Goal: Task Accomplishment & Management: Complete application form

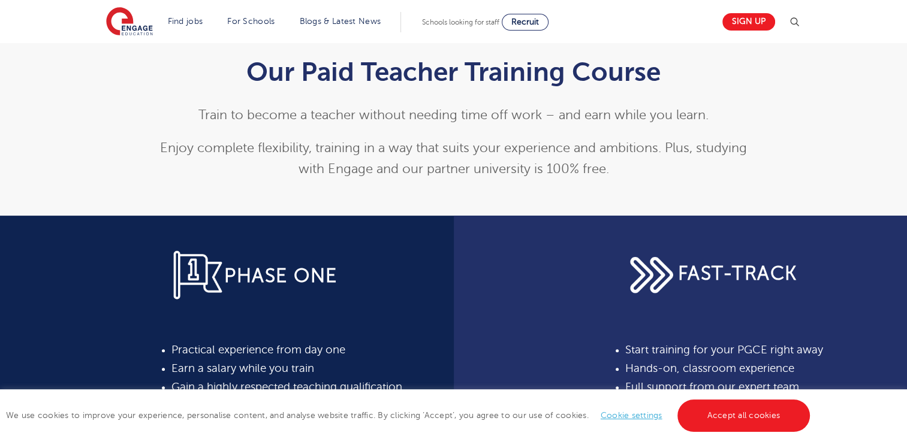
scroll to position [300, 0]
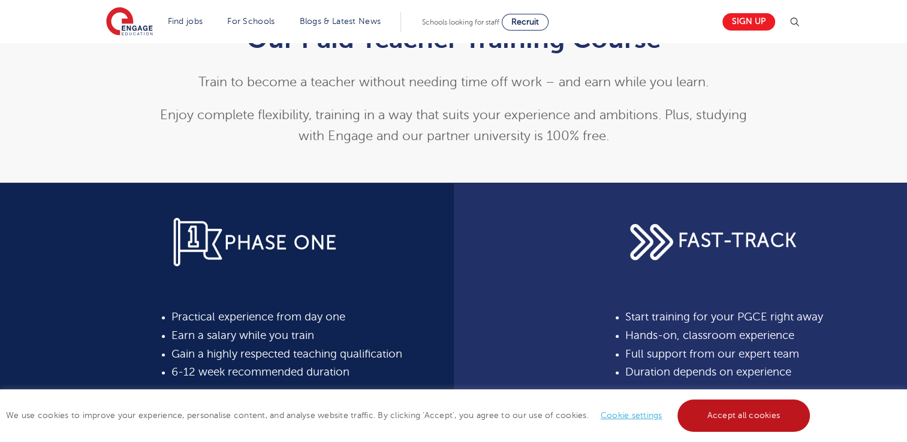
click at [739, 413] on link "Accept all cookies" at bounding box center [743, 416] width 133 height 32
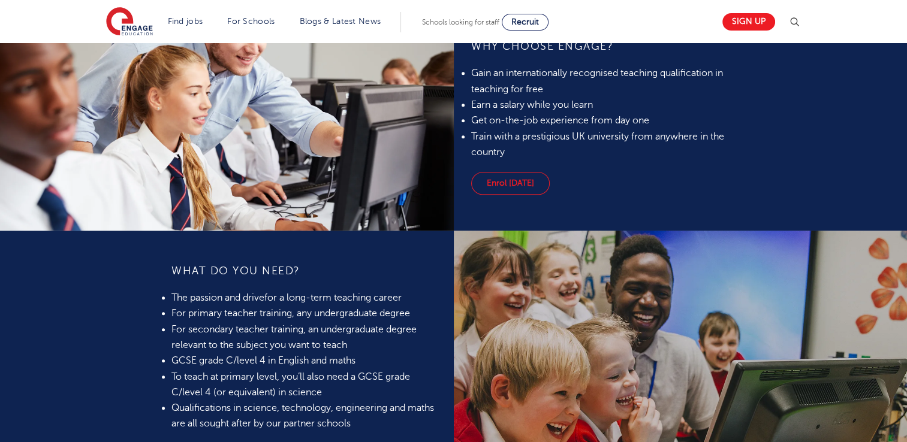
scroll to position [779, 0]
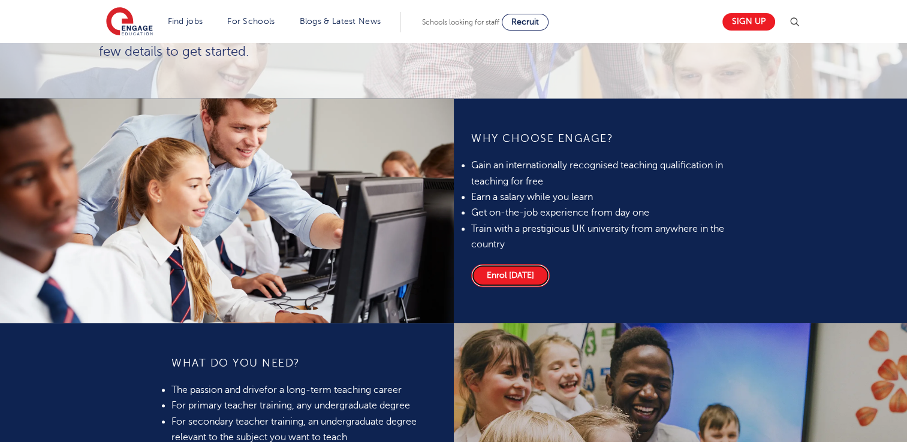
click at [508, 273] on link "Enrol today" at bounding box center [510, 275] width 79 height 23
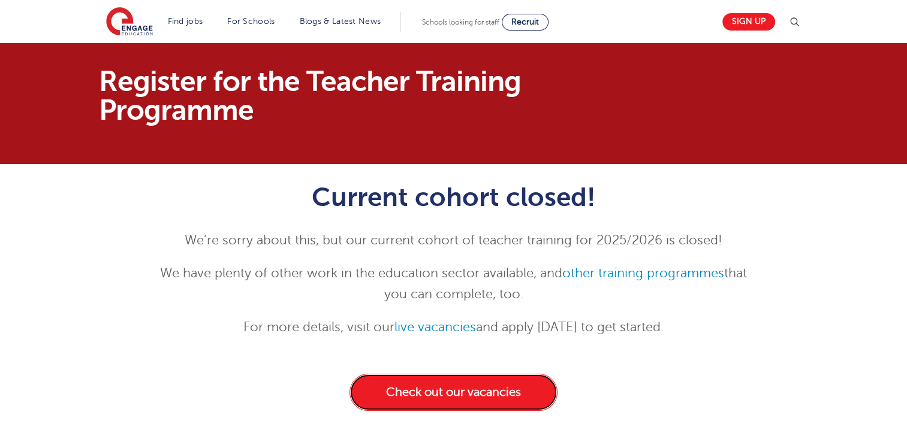
click at [518, 390] on link "Check out our vacancies" at bounding box center [453, 392] width 208 height 37
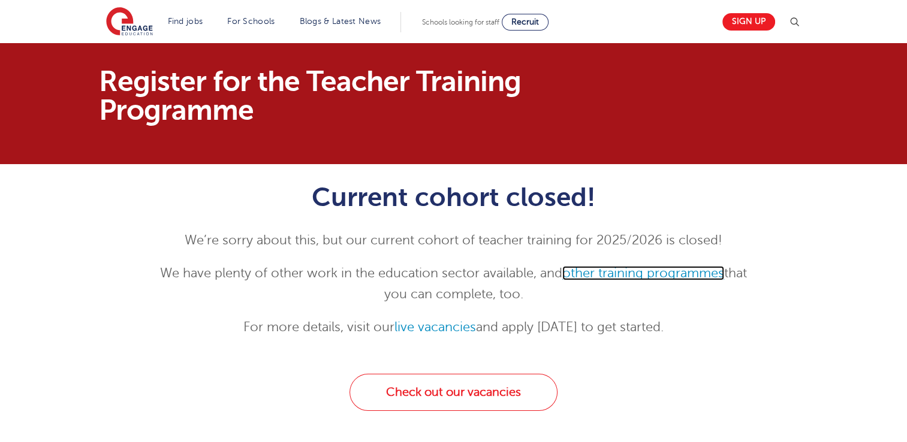
click at [635, 273] on link "other training programmes" at bounding box center [643, 273] width 162 height 14
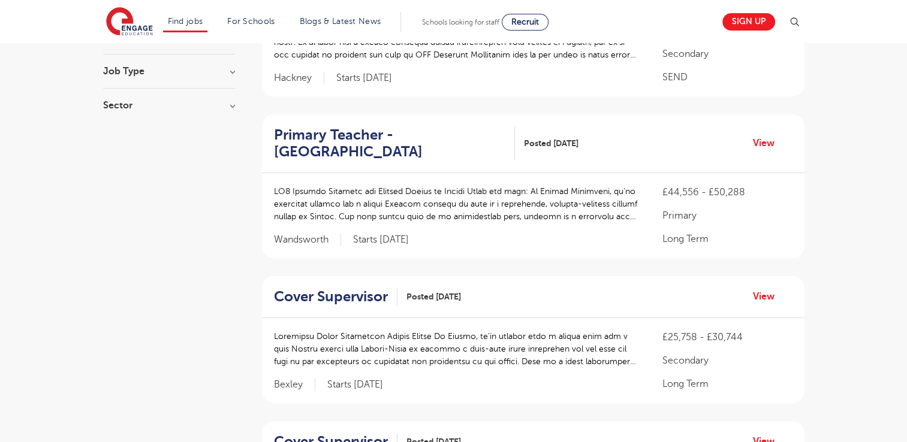
scroll to position [240, 0]
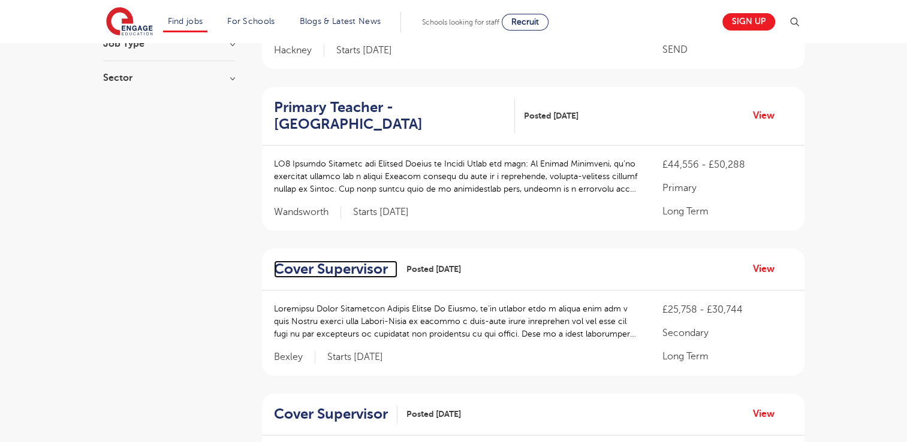
click at [334, 267] on h2 "Cover Supervisor" at bounding box center [331, 269] width 114 height 17
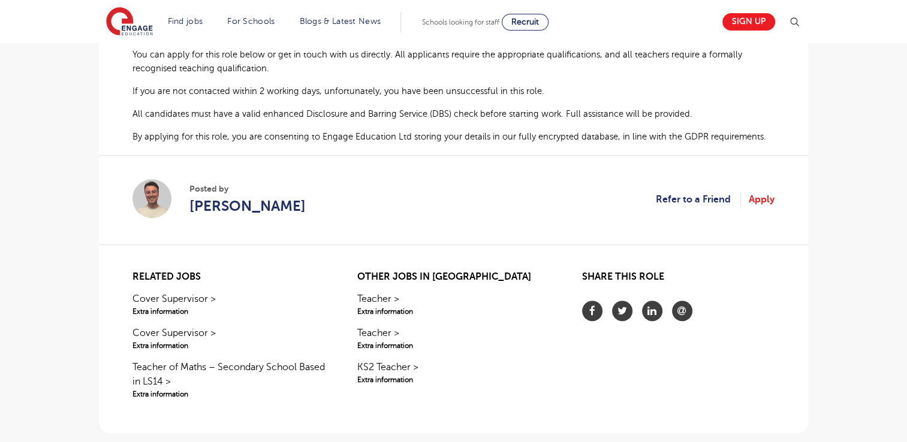
scroll to position [959, 0]
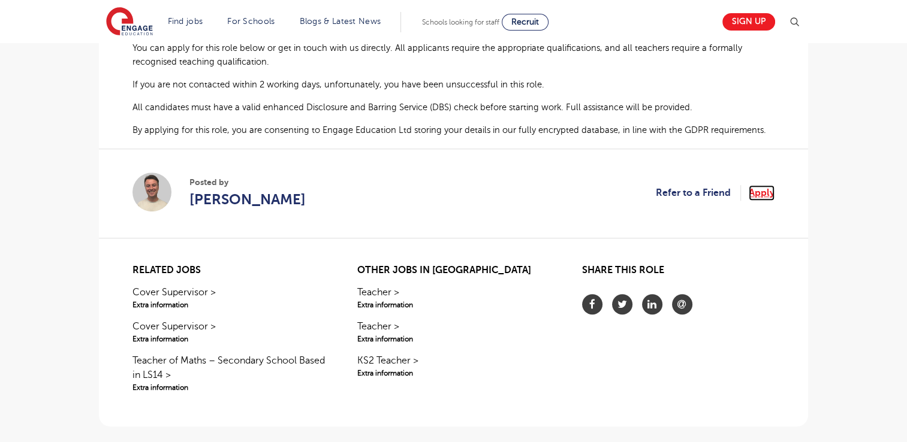
click at [767, 185] on link "Apply" at bounding box center [761, 193] width 26 height 16
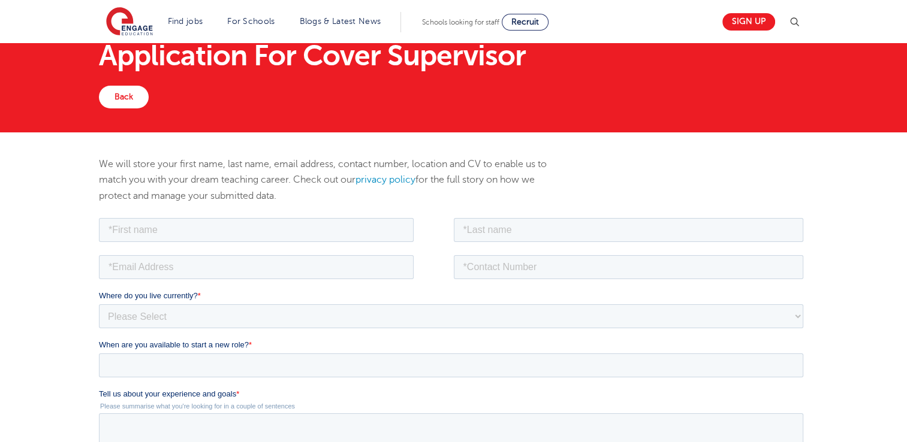
scroll to position [120, 0]
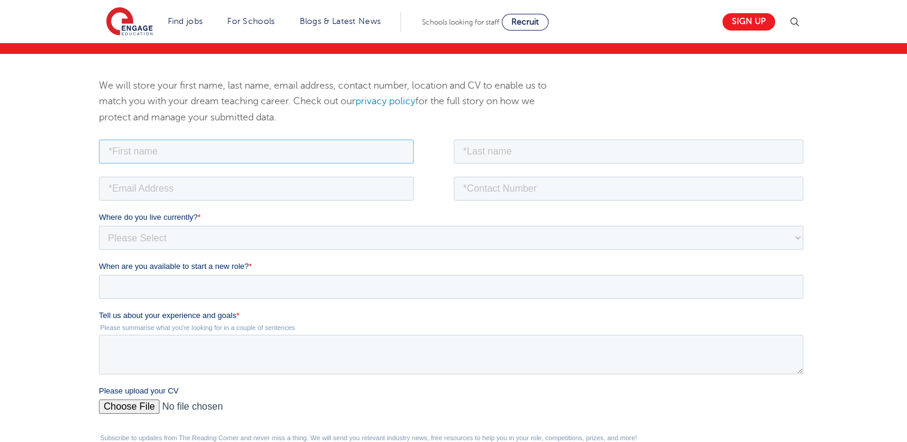
click at [235, 141] on input "text" at bounding box center [256, 151] width 315 height 24
type input "Kafui"
click at [535, 140] on div at bounding box center [631, 150] width 355 height 26
click at [517, 145] on input "text" at bounding box center [629, 151] width 350 height 24
type input "Atsutse"
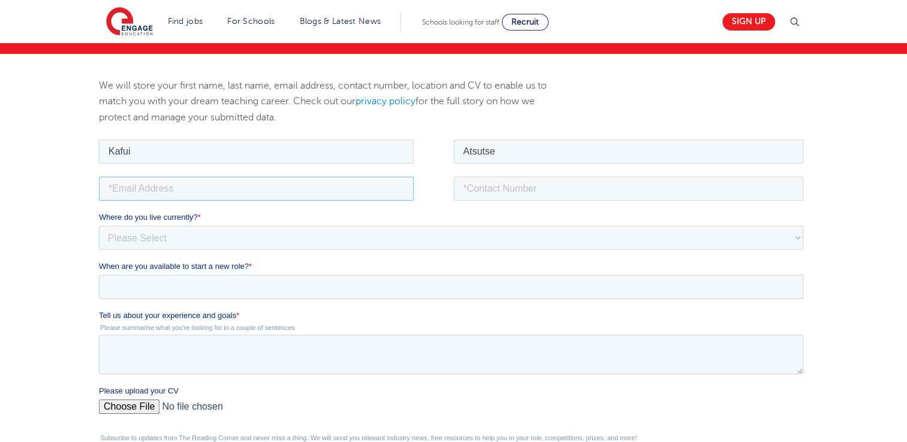
click at [233, 191] on input "email" at bounding box center [256, 188] width 315 height 24
type input "katsutse@gmail.com"
click at [495, 183] on input "tel" at bounding box center [629, 188] width 350 height 24
type input "+447555818476"
click at [189, 240] on select "Please Select UK Canada Ireland Australia New Zealand Europe USA South Africa J…" at bounding box center [451, 237] width 704 height 24
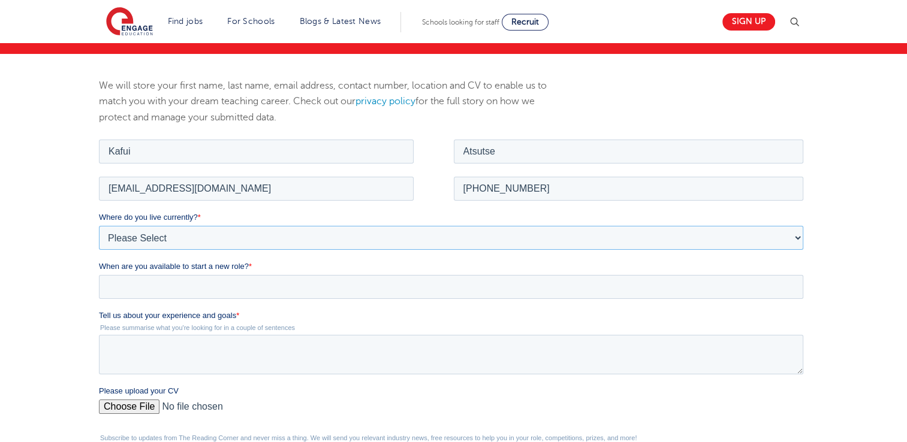
select select "UK"
click at [99, 225] on select "Please Select UK Canada Ireland Australia New Zealand Europe USA South Africa J…" at bounding box center [451, 237] width 704 height 24
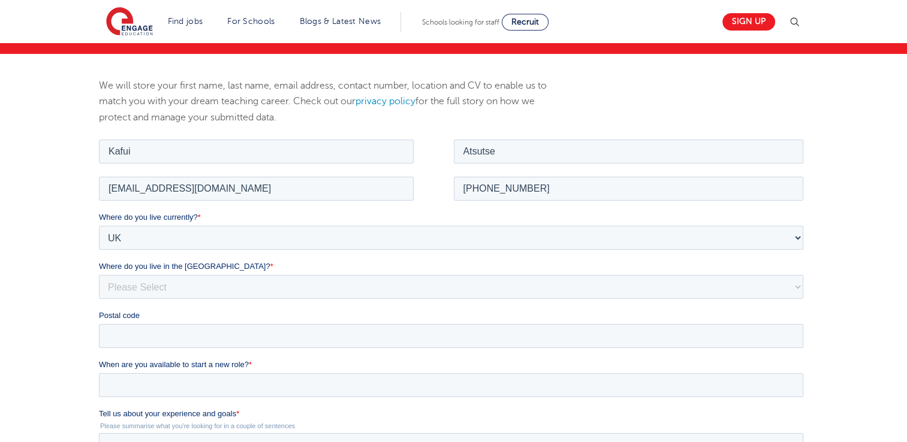
click at [50, 238] on div "We will store your first name, last name, email address, contact number, locati…" at bounding box center [453, 373] width 907 height 639
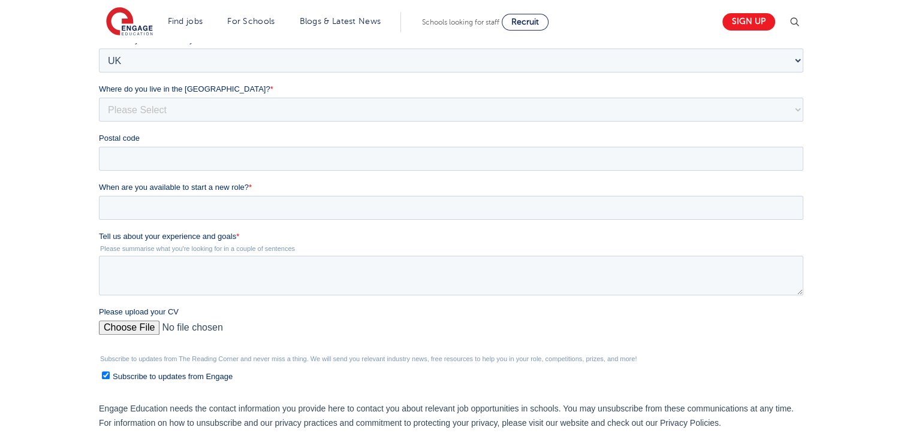
scroll to position [300, 0]
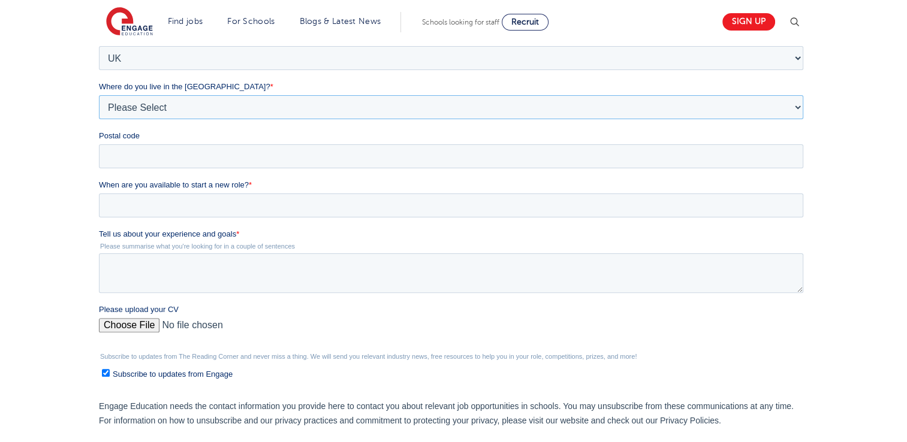
click at [141, 111] on select "Please Select Overseas Barnsley Bedfordshire Berkshire Bournemouth Bracknell Fo…" at bounding box center [451, 107] width 704 height 24
select select "West Midlands"
click at [99, 119] on select "Please Select Overseas Barnsley Bedfordshire Berkshire Bournemouth Bracknell Fo…" at bounding box center [451, 107] width 704 height 24
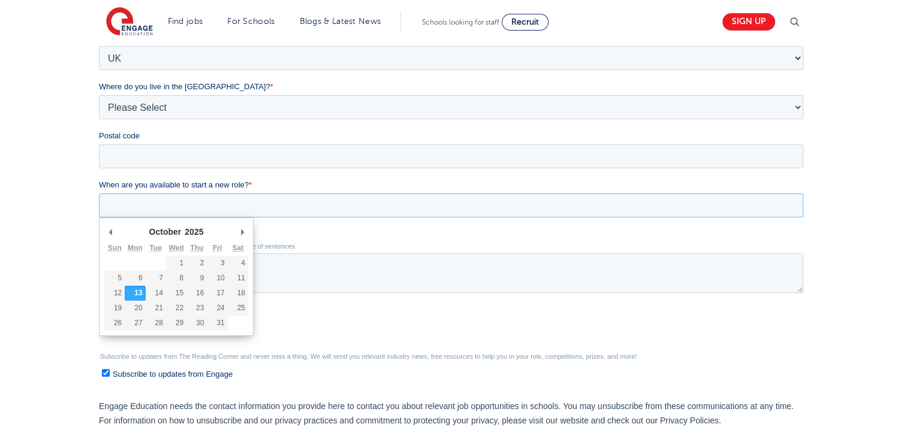
click at [195, 210] on input "When are you available to start a new role? *" at bounding box center [451, 206] width 704 height 24
type div "[DATE]"
type input "[DATE]"
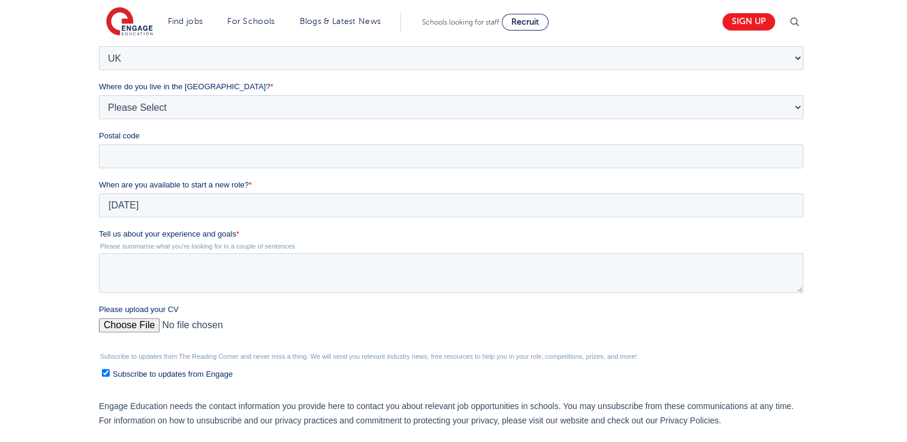
click at [144, 321] on input "Please upload your CV" at bounding box center [451, 330] width 704 height 24
type input "C:\fakepath\KAFUI ATSUTSE-Teacher2.pdf"
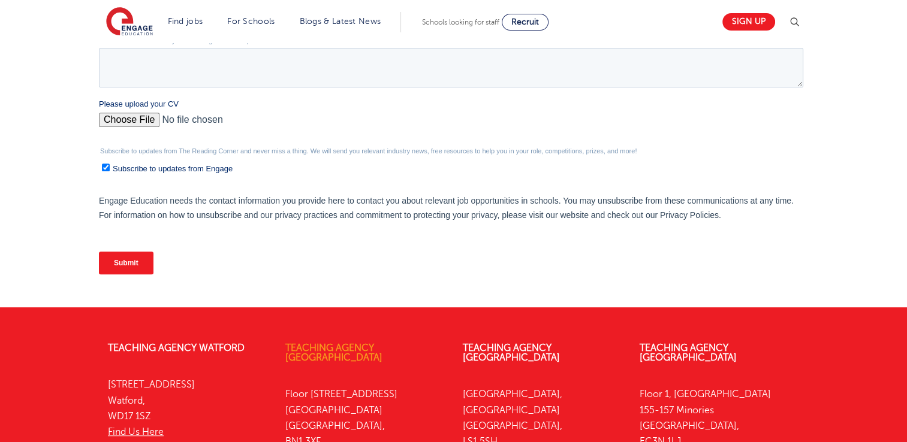
scroll to position [539, 0]
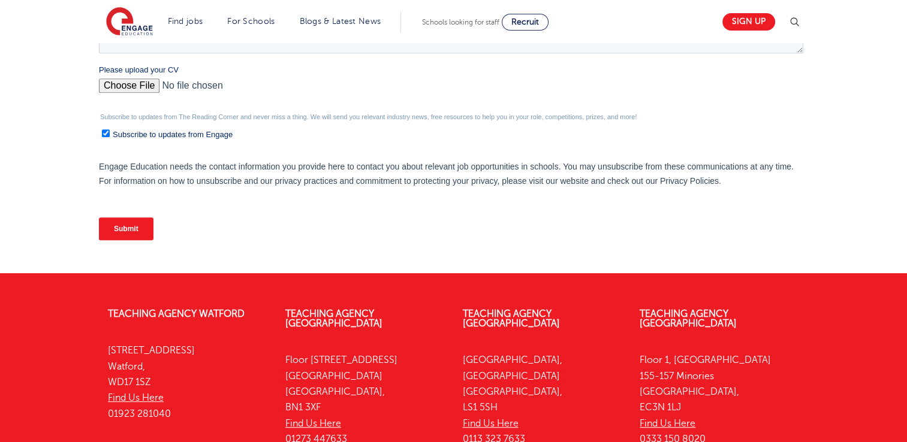
click at [122, 227] on input "Submit" at bounding box center [126, 229] width 55 height 23
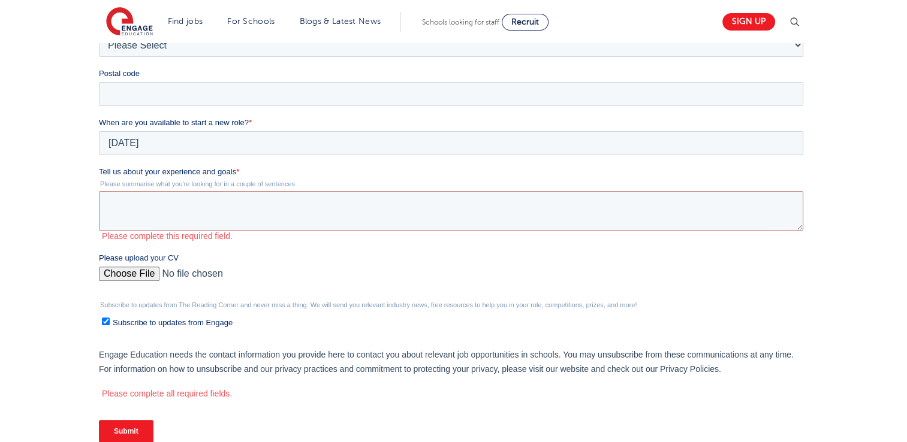
scroll to position [360, 0]
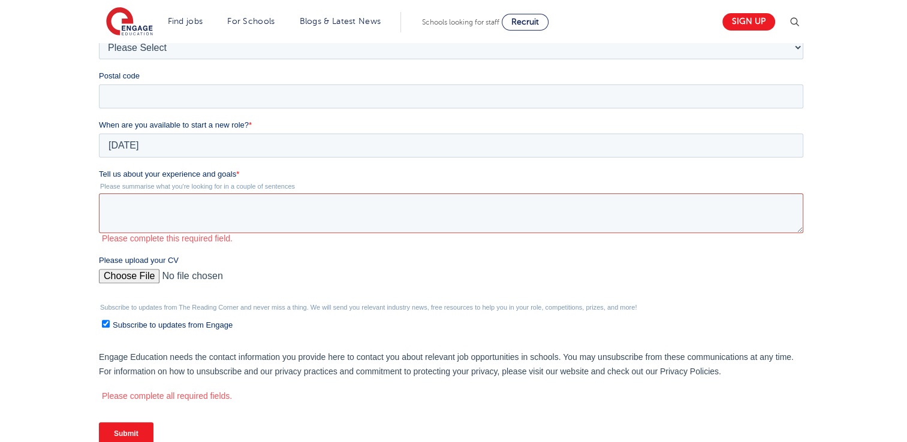
click at [161, 199] on textarea "Tell us about your experience and goals *" at bounding box center [451, 214] width 704 height 40
paste textarea "A dedicated and empathetic educator with extensive experience in supporting cla…"
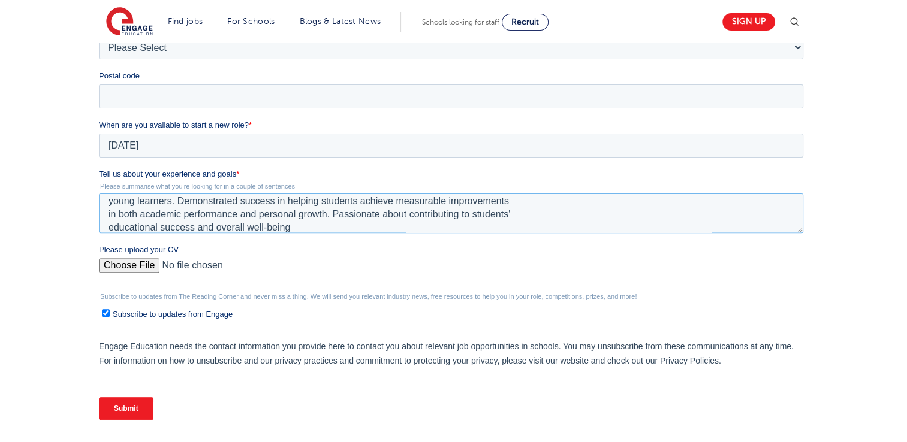
type textarea "A dedicated and empathetic educator with extensive experience in supporting cla…"
click at [137, 406] on input "Submit" at bounding box center [126, 408] width 55 height 23
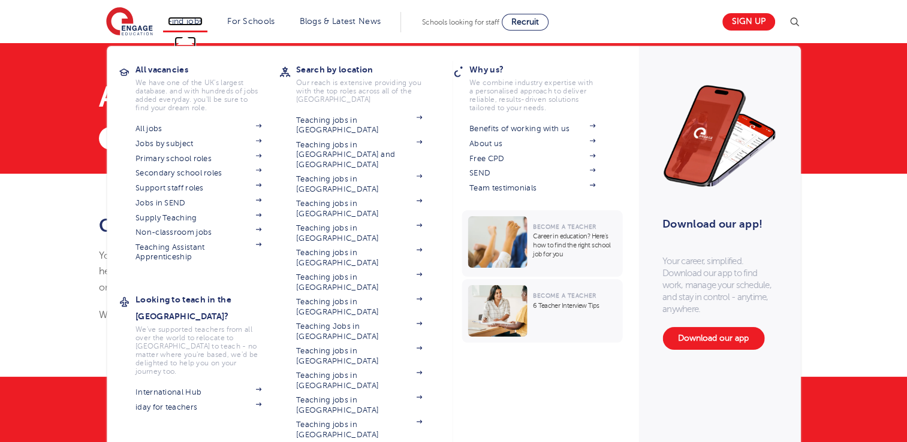
click at [198, 25] on link "Find jobs" at bounding box center [185, 21] width 35 height 9
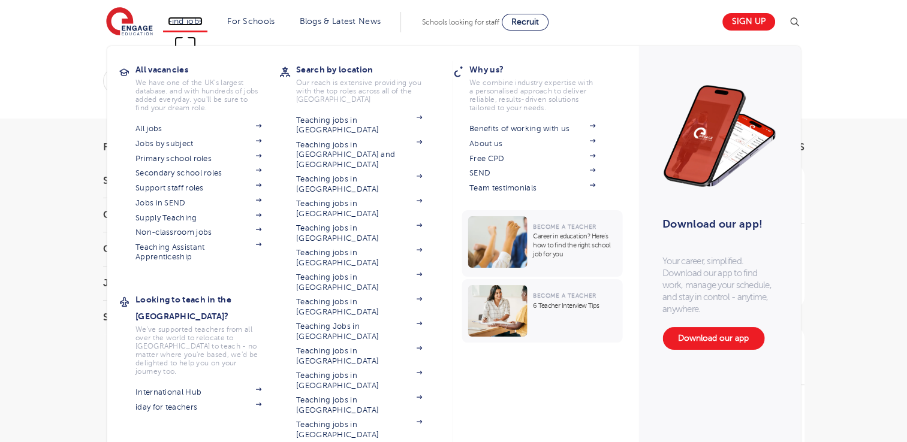
click at [197, 23] on link "Find jobs" at bounding box center [185, 21] width 35 height 9
click at [354, 442] on link "View all locations" at bounding box center [359, 450] width 126 height 10
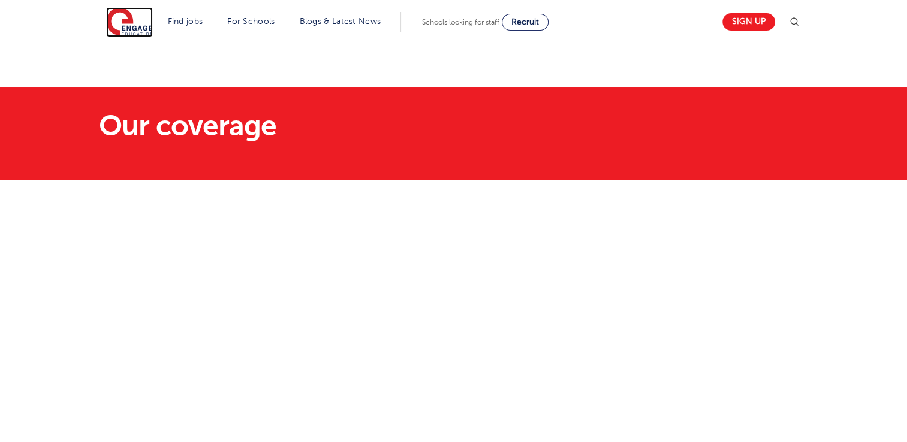
click at [125, 22] on img at bounding box center [129, 22] width 47 height 30
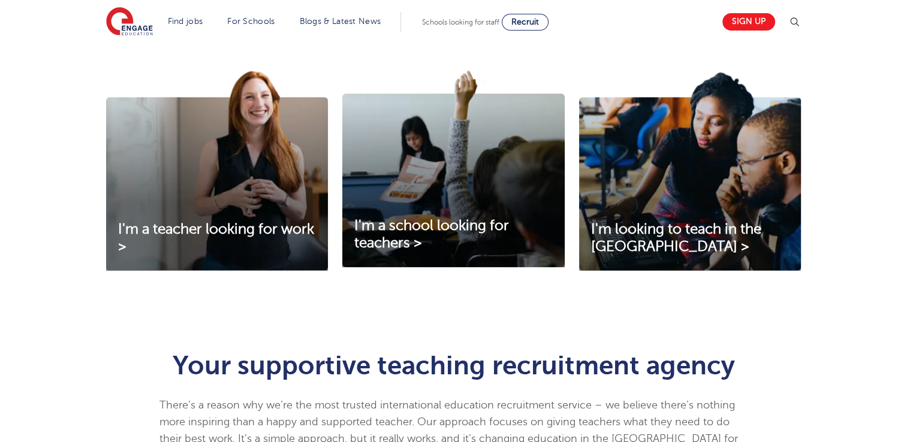
scroll to position [300, 0]
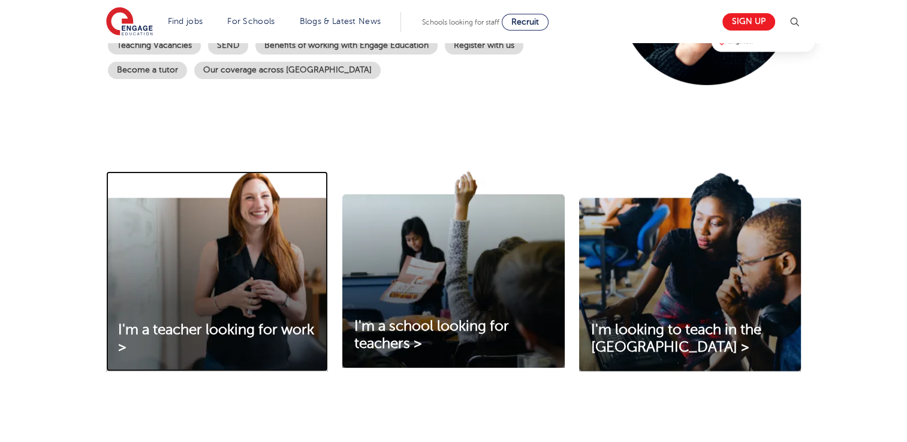
click at [258, 321] on img at bounding box center [217, 271] width 222 height 200
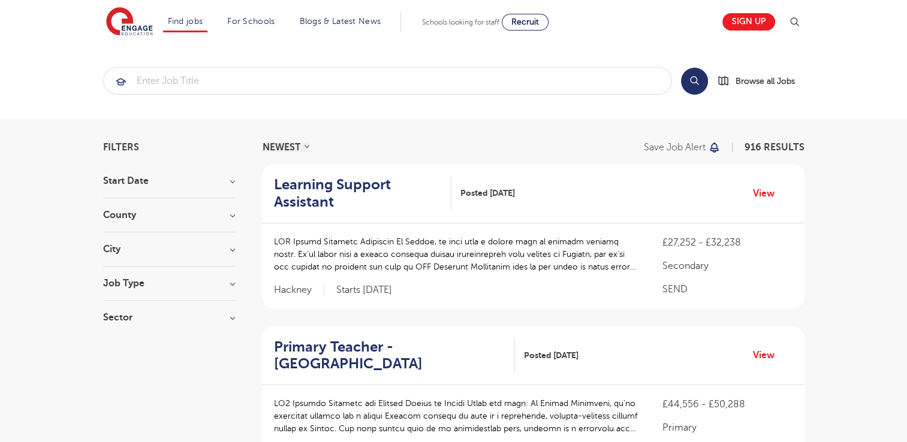
drag, startPoint x: 215, startPoint y: 209, endPoint x: 220, endPoint y: 212, distance: 6.2
click at [216, 212] on section "Start Date October 140 November 126 January 9 December 1 Show more County Londo…" at bounding box center [169, 255] width 132 height 158
click at [233, 210] on h3 "County" at bounding box center [169, 215] width 132 height 10
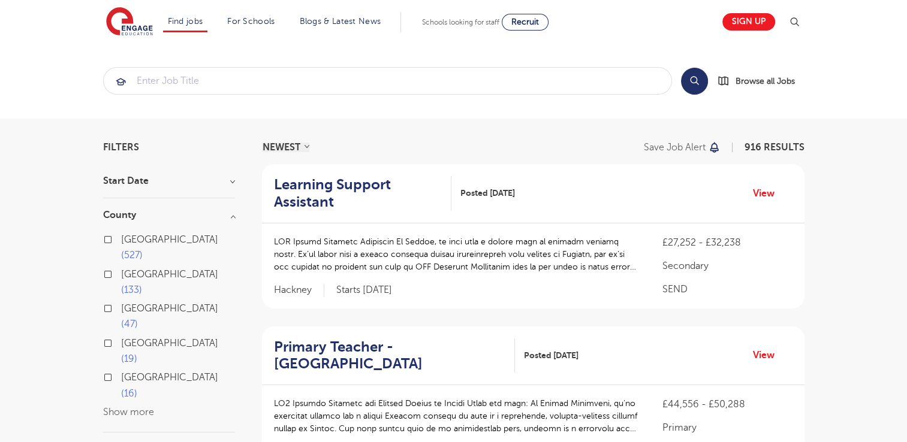
click at [120, 407] on button "Show more" at bounding box center [128, 412] width 51 height 11
click at [271, 84] on input "search" at bounding box center [388, 81] width 568 height 26
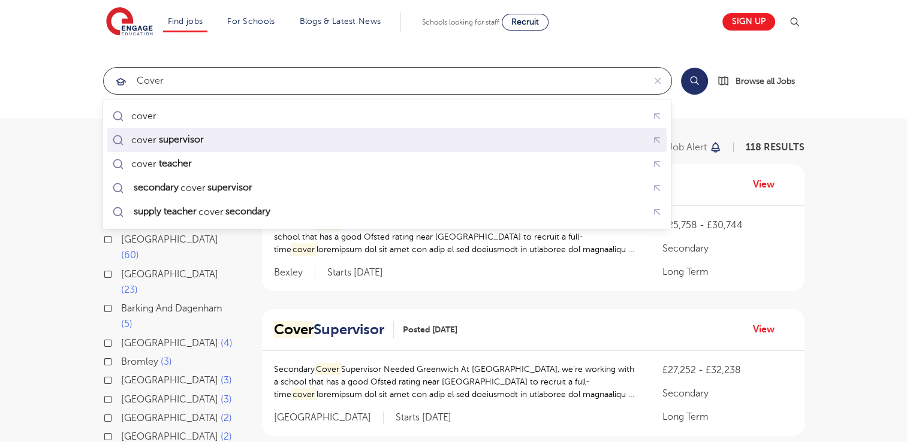
click at [216, 136] on div "cover supervisor" at bounding box center [387, 140] width 554 height 19
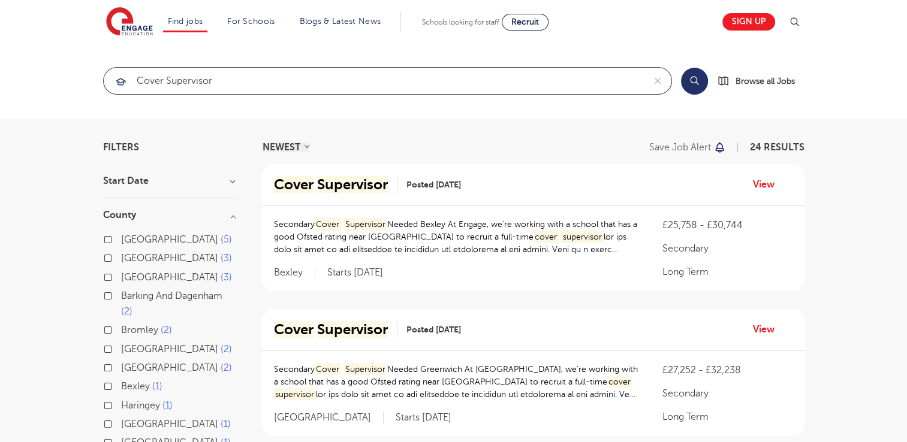
type input "cover supervisor"
click at [691, 81] on button "Search" at bounding box center [694, 81] width 27 height 27
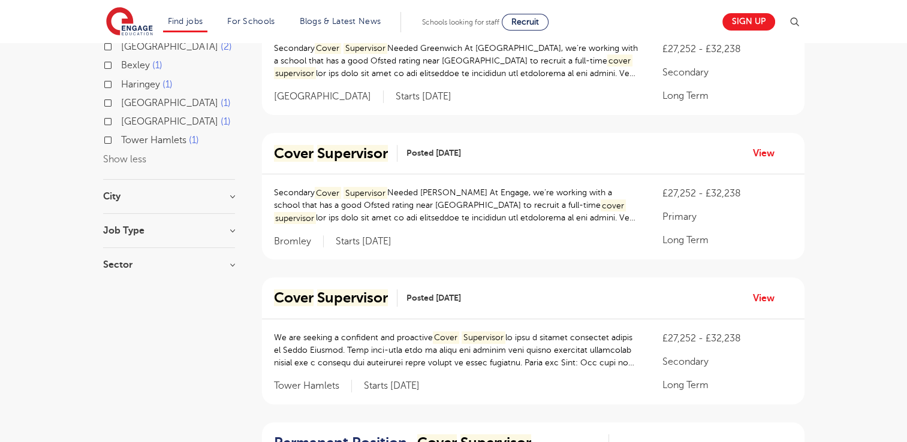
scroll to position [659, 0]
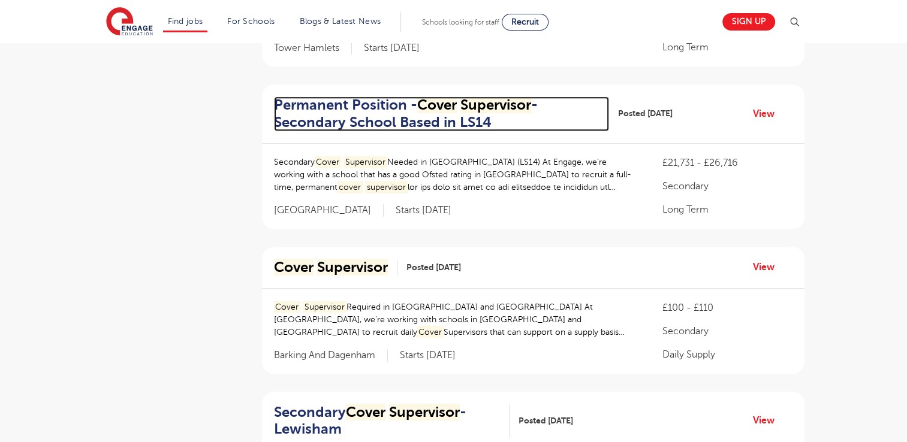
click at [391, 113] on h2 "Permanent Position - Cover Supervisor - Secondary School Based in LS14" at bounding box center [436, 113] width 325 height 35
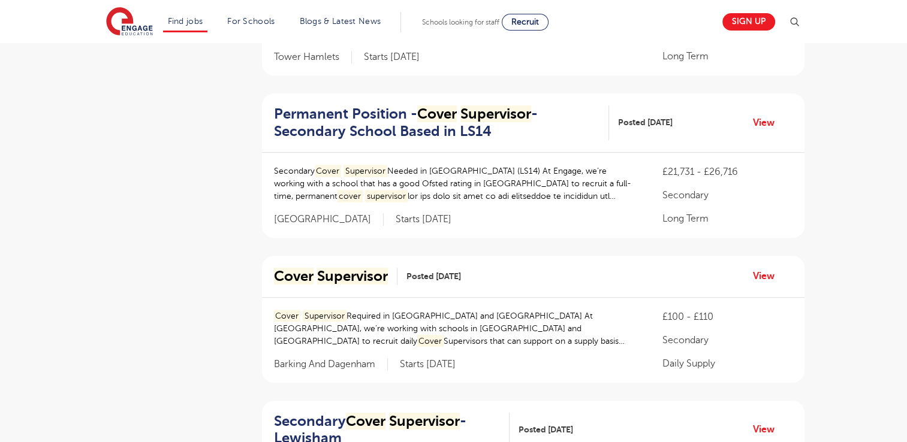
scroll to position [539, 0]
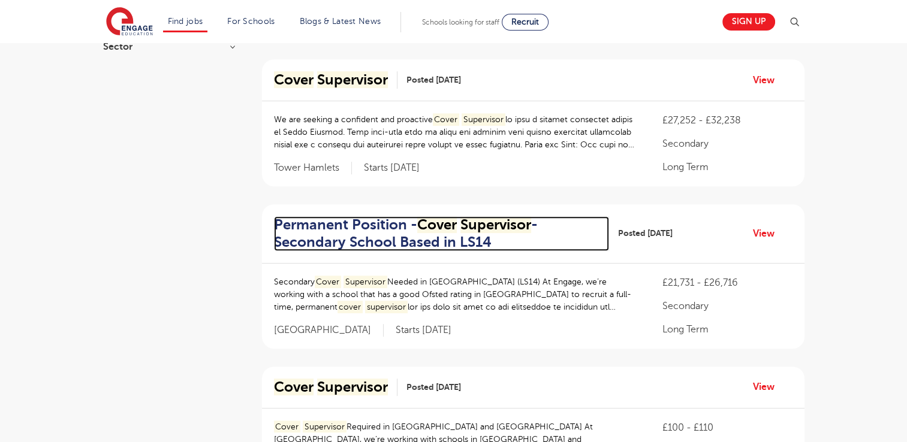
click at [419, 234] on h2 "Permanent Position - Cover Supervisor - Secondary School Based in LS14" at bounding box center [436, 233] width 325 height 35
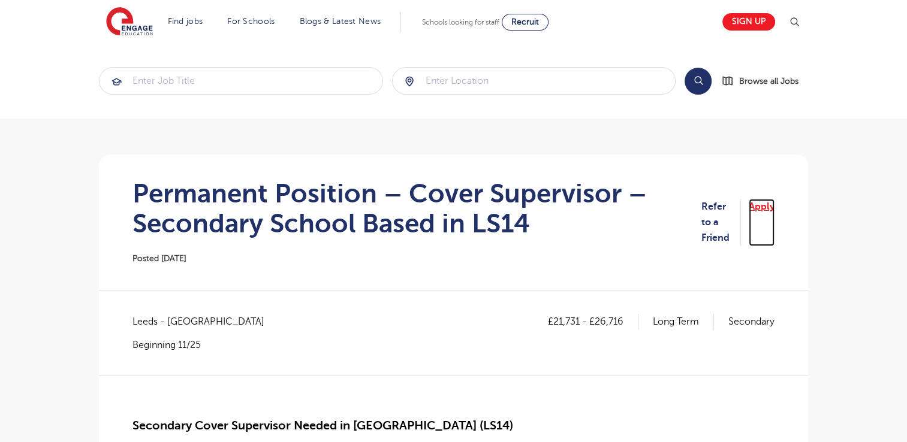
click at [765, 203] on link "Apply" at bounding box center [761, 222] width 26 height 47
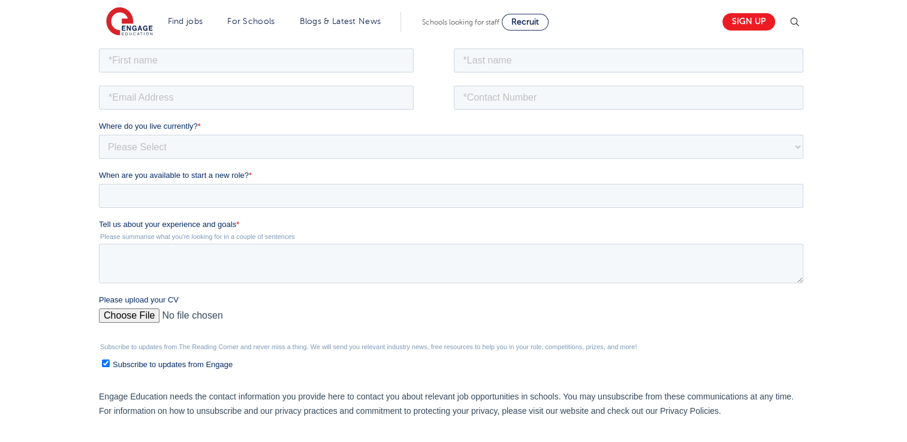
scroll to position [120, 0]
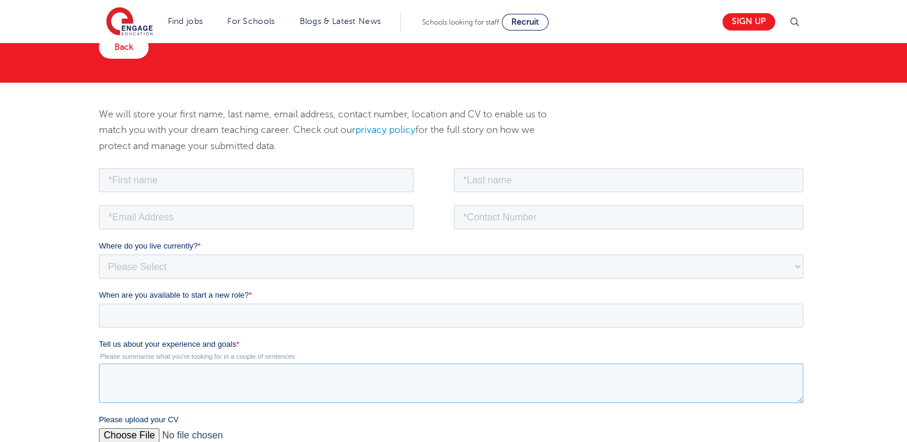
click at [261, 374] on textarea "Tell us about your experience and goals *" at bounding box center [451, 383] width 704 height 40
drag, startPoint x: 260, startPoint y: 443, endPoint x: 147, endPoint y: 378, distance: 129.9
click at [147, 379] on textarea "Tell us about your experience and goals *" at bounding box center [451, 383] width 704 height 40
paste textarea "A dedicated and empathetic educator with extensive experience in supporting cla…"
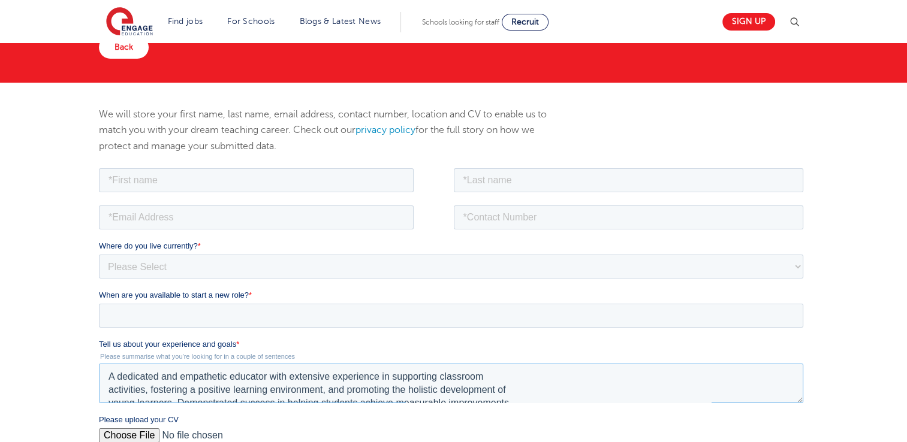
scroll to position [32, 0]
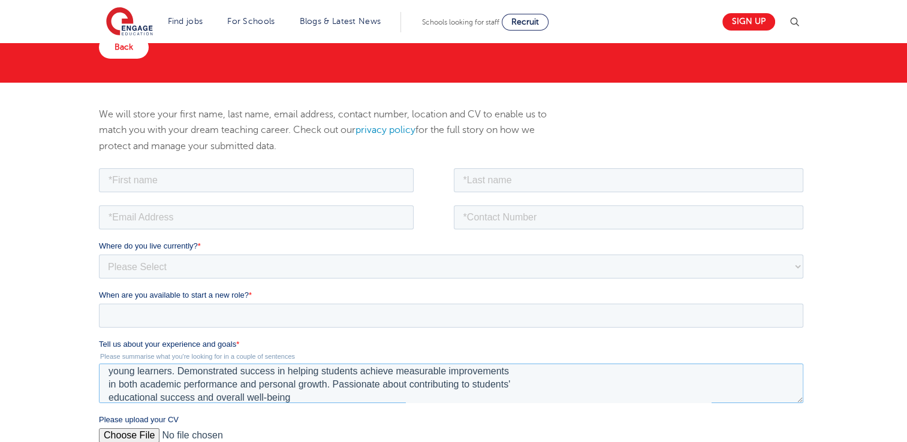
type textarea "A dedicated and empathetic educator with extensive experience in supporting cla…"
click at [169, 179] on input "text" at bounding box center [256, 180] width 315 height 24
type input "Kafui"
click at [490, 189] on input "text" at bounding box center [629, 180] width 350 height 24
type input "Atsutse"
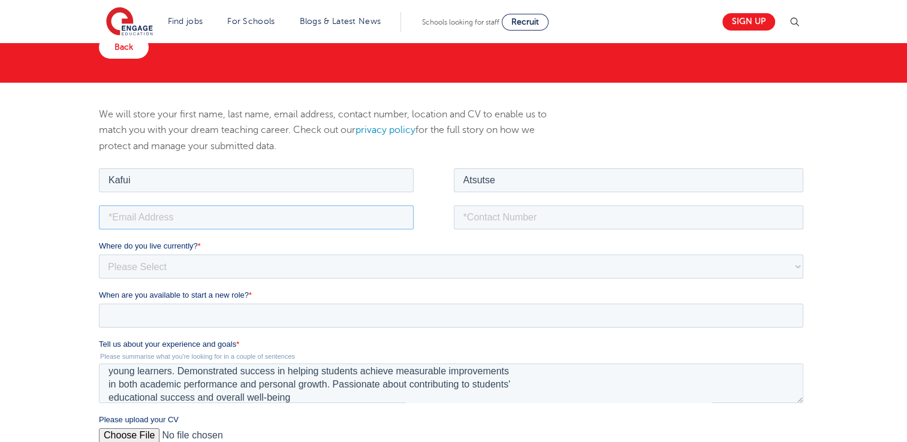
click at [243, 223] on input "email" at bounding box center [256, 217] width 315 height 24
type input "katsutse@gmail.com"
click at [481, 213] on input "tel" at bounding box center [629, 217] width 350 height 24
type input "+447555818476"
click at [237, 275] on select "Please Select UK Canada Ireland Australia New Zealand Europe USA South Africa J…" at bounding box center [451, 266] width 704 height 24
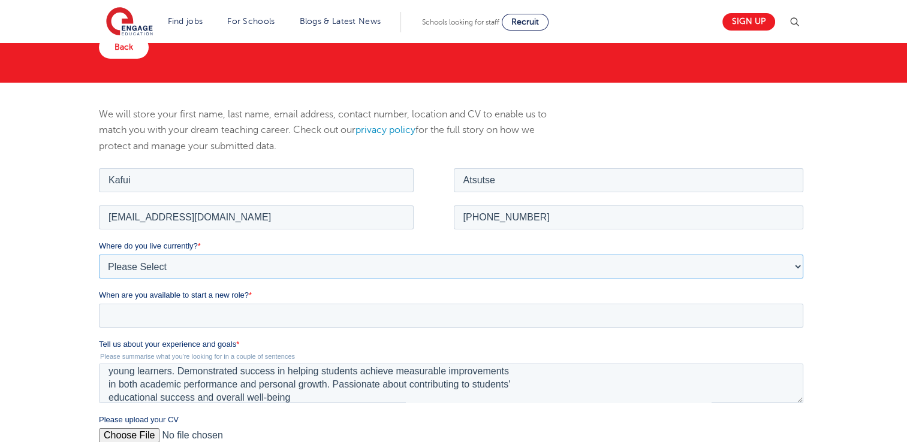
select select "UK"
click at [99, 254] on select "Please Select UK Canada Ireland Australia New Zealand Europe USA South Africa J…" at bounding box center [451, 266] width 704 height 24
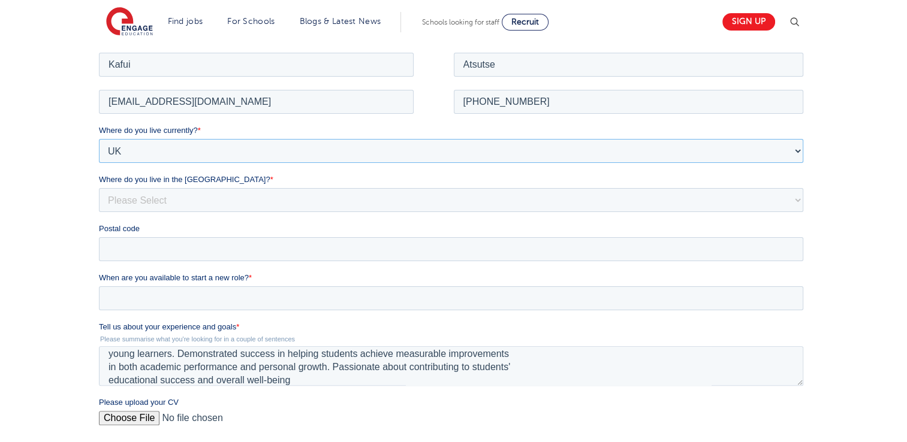
scroll to position [240, 0]
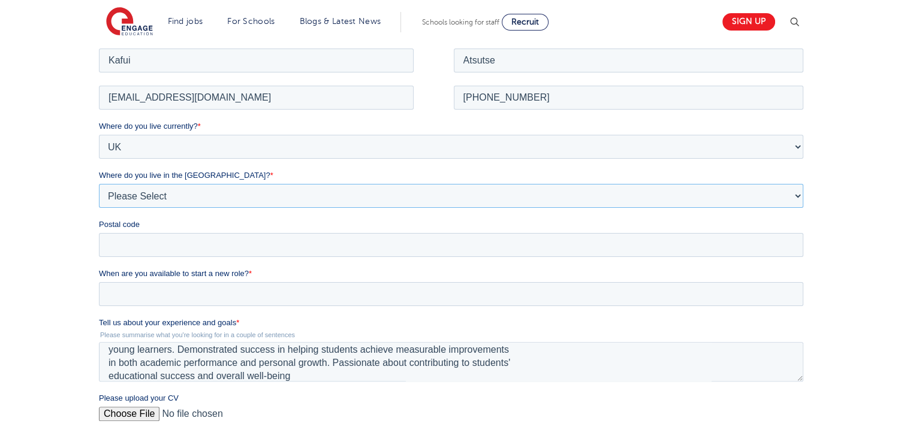
click at [146, 203] on select "Please Select Overseas Barnsley Bedfordshire Berkshire Bournemouth Bracknell Fo…" at bounding box center [451, 195] width 704 height 24
click at [99, 183] on select "Please Select Overseas Barnsley Bedfordshire Berkshire Bournemouth Bracknell Fo…" at bounding box center [451, 195] width 704 height 24
click at [148, 203] on select "Please Select Overseas Barnsley Bedfordshire Berkshire Bournemouth Bracknell Fo…" at bounding box center [451, 195] width 704 height 24
select select "West Midlands"
click at [99, 183] on select "Please Select Overseas Barnsley Bedfordshire Berkshire Bournemouth Bracknell Fo…" at bounding box center [451, 195] width 704 height 24
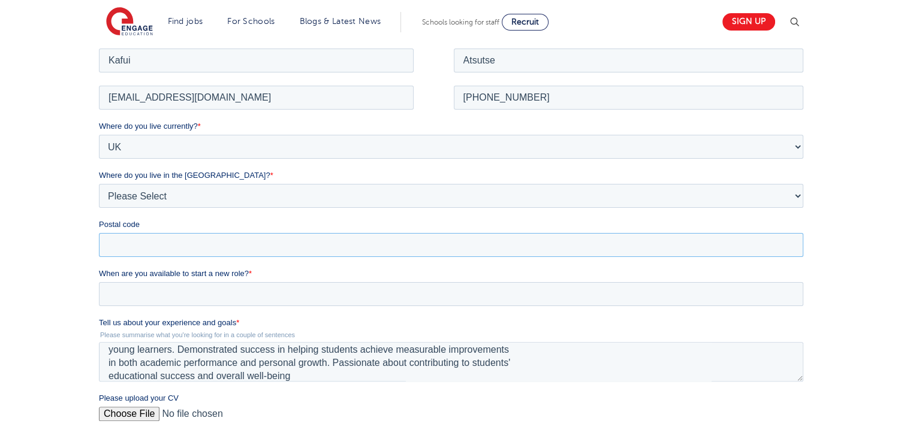
click at [172, 240] on input "Postal code" at bounding box center [451, 245] width 704 height 24
type input "CV1 3GX"
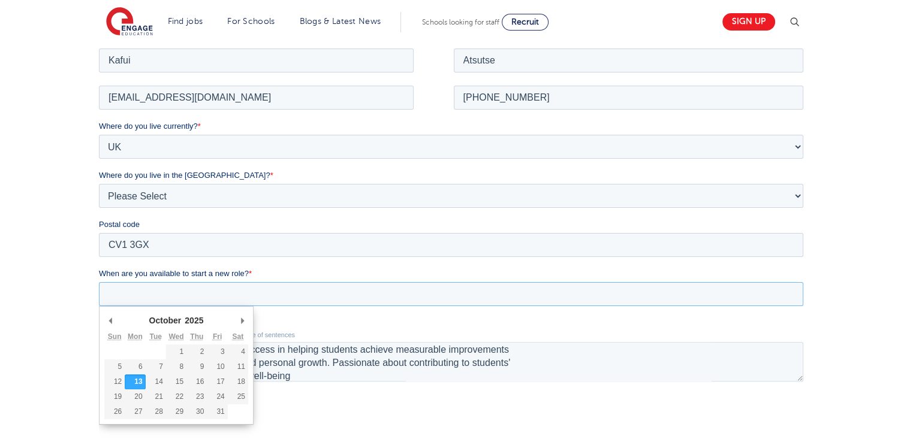
click at [153, 294] on input "When are you available to start a new role? *" at bounding box center [451, 294] width 704 height 24
type div "2025-10-31"
type input "2025/10/31"
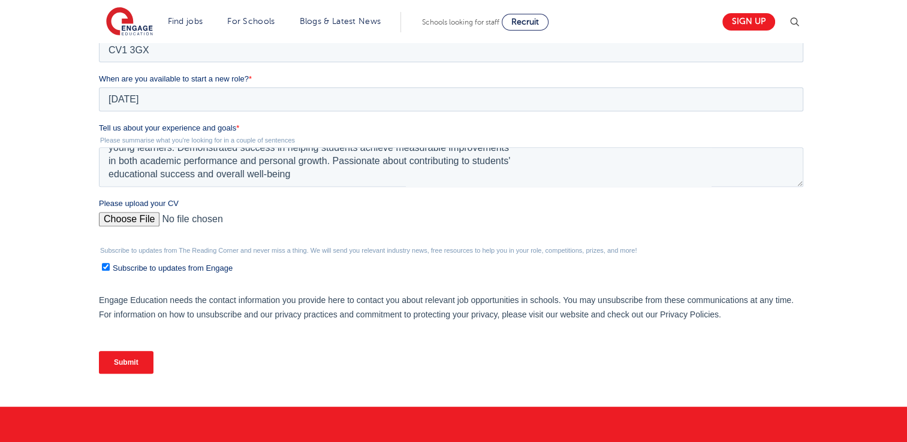
scroll to position [479, 0]
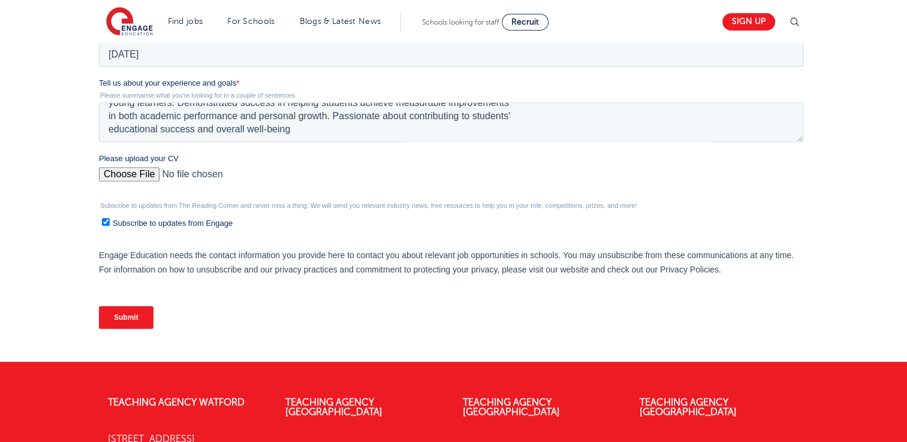
click at [119, 173] on input "Please upload your CV" at bounding box center [451, 179] width 704 height 24
type input "C:\fakepath\KAFUI ATSUTSE-Teacher2.pdf"
click at [125, 312] on input "Submit" at bounding box center [126, 317] width 55 height 23
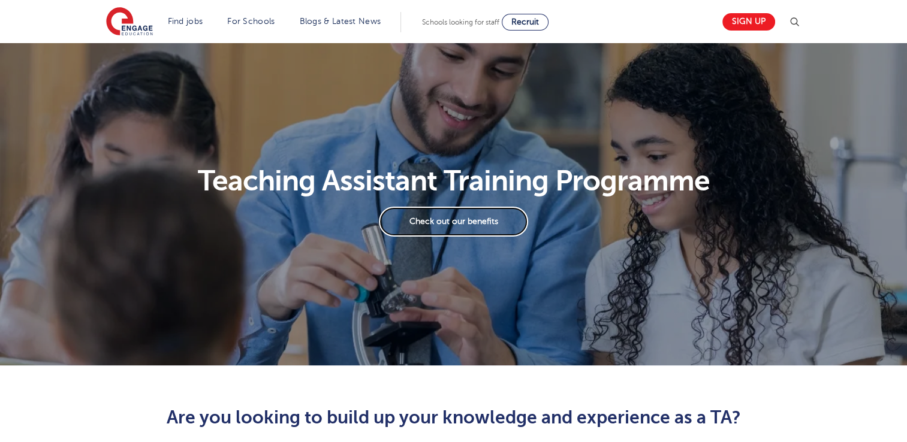
click at [473, 219] on link "Check out our benefits" at bounding box center [453, 222] width 149 height 30
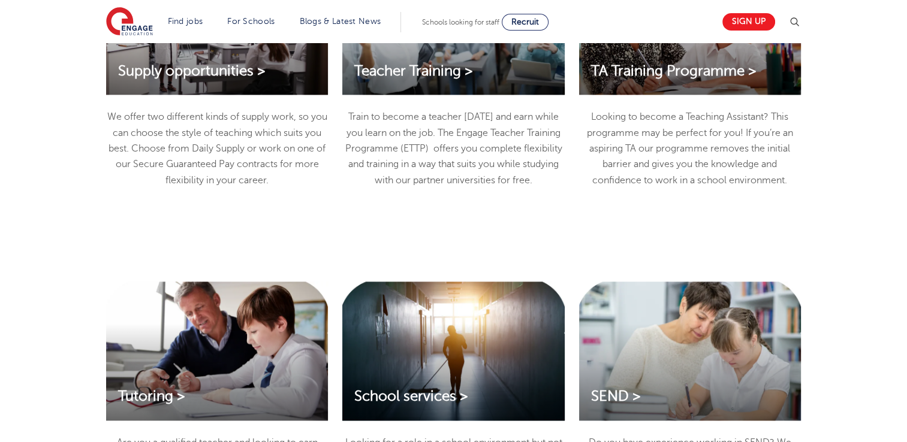
scroll to position [1318, 0]
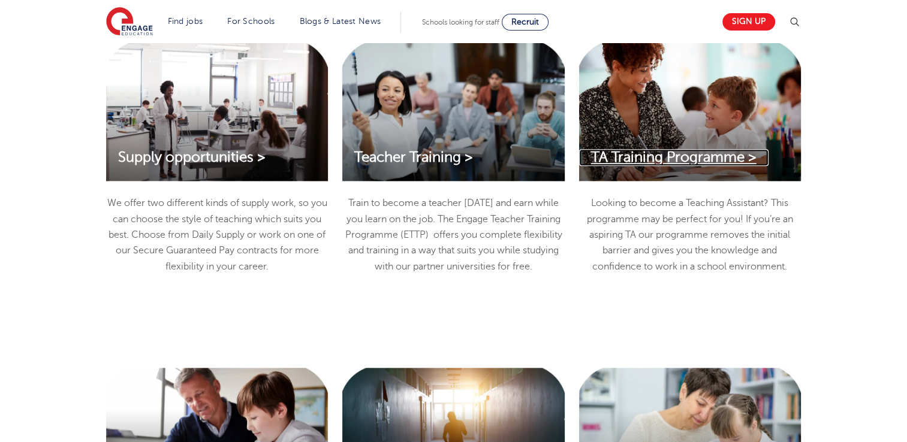
click at [683, 165] on span "TA Training Programme >" at bounding box center [673, 157] width 165 height 16
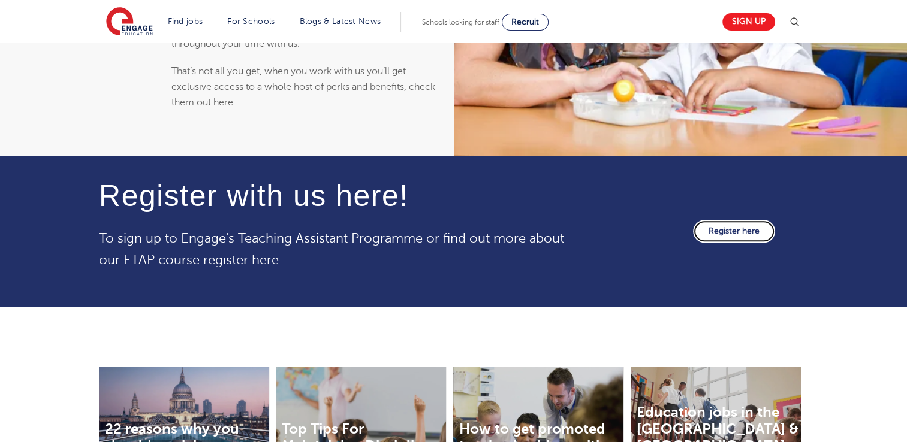
scroll to position [1318, 0]
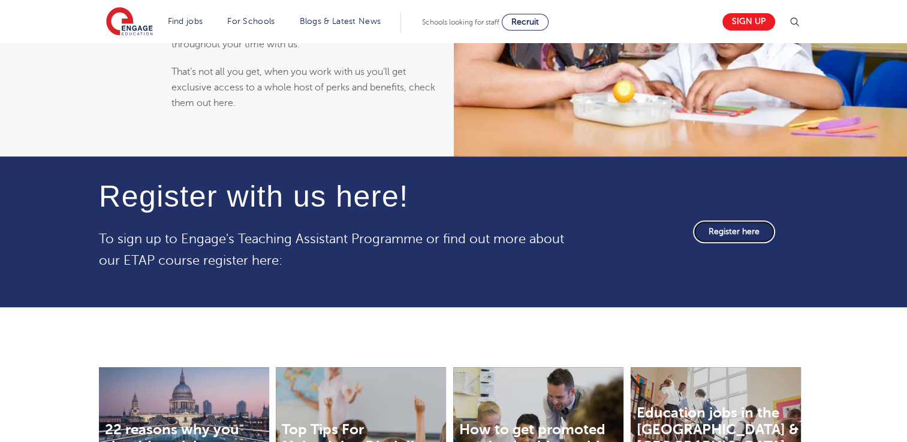
click at [754, 232] on link "Register here" at bounding box center [734, 232] width 82 height 23
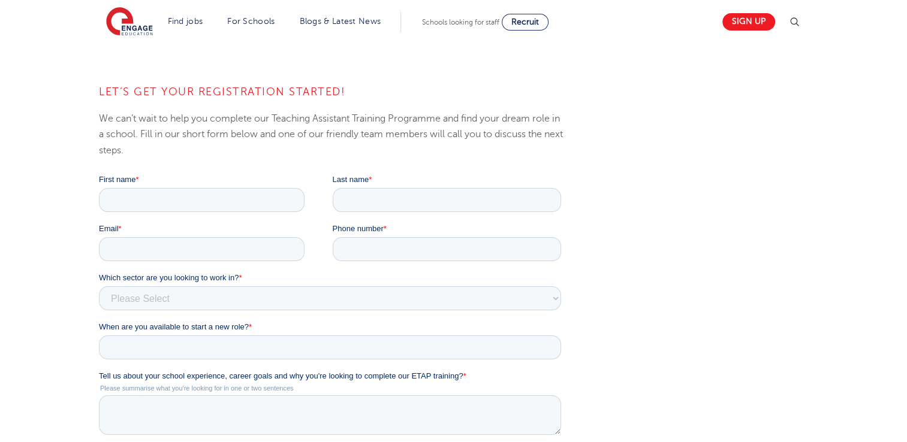
scroll to position [120, 0]
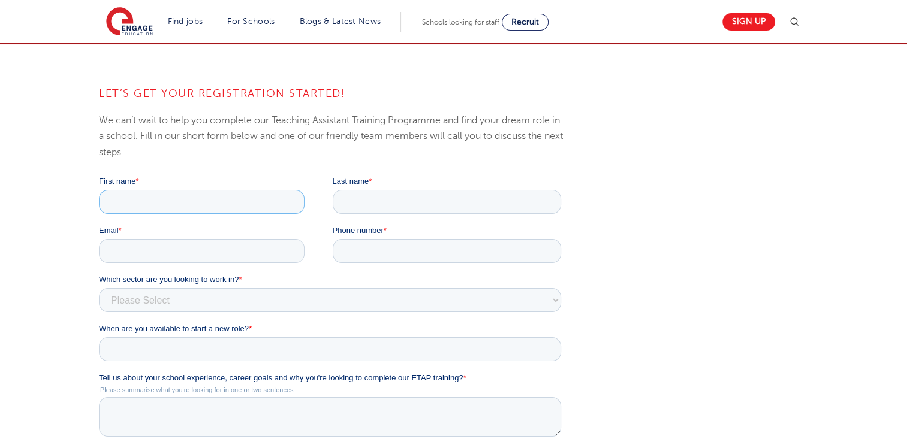
click at [213, 204] on input "First name *" at bounding box center [202, 202] width 206 height 24
type input "Kafui"
click at [354, 209] on input "Last name *" at bounding box center [447, 202] width 229 height 24
type input "Atsutse"
drag, startPoint x: 147, startPoint y: 247, endPoint x: 153, endPoint y: 247, distance: 6.0
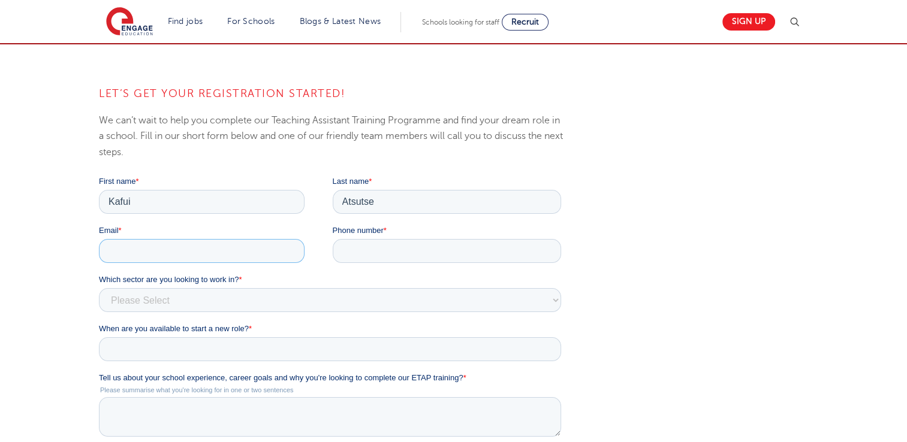
click at [152, 250] on input "Email *" at bounding box center [202, 251] width 206 height 24
type input "[EMAIL_ADDRESS][DOMAIN_NAME]"
click at [377, 231] on span "Phone number" at bounding box center [358, 230] width 51 height 9
click at [377, 239] on input "Phone number *" at bounding box center [447, 251] width 229 height 24
click at [370, 246] on input "Phone number *" at bounding box center [447, 251] width 229 height 24
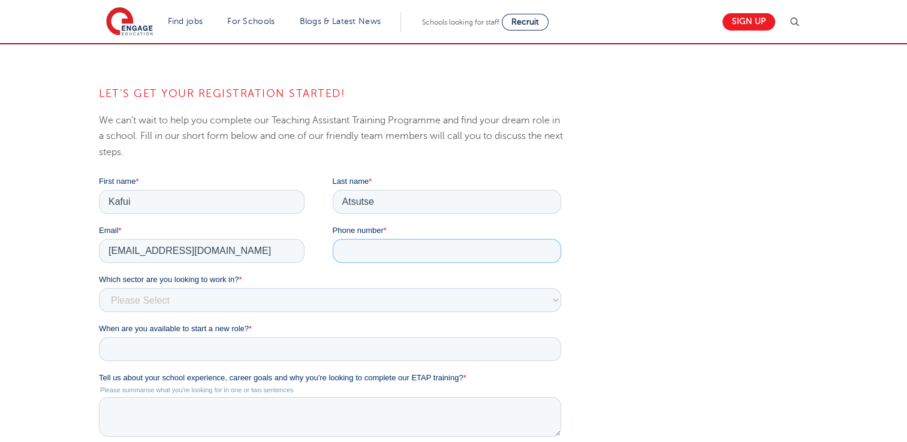
type input "[PHONE_NUMBER]"
click at [239, 295] on select "Please Select Services Primary Secondary SEND" at bounding box center [330, 300] width 462 height 24
select select "Secondary"
click at [99, 288] on select "Please Select Services Primary Secondary SEND" at bounding box center [330, 300] width 462 height 24
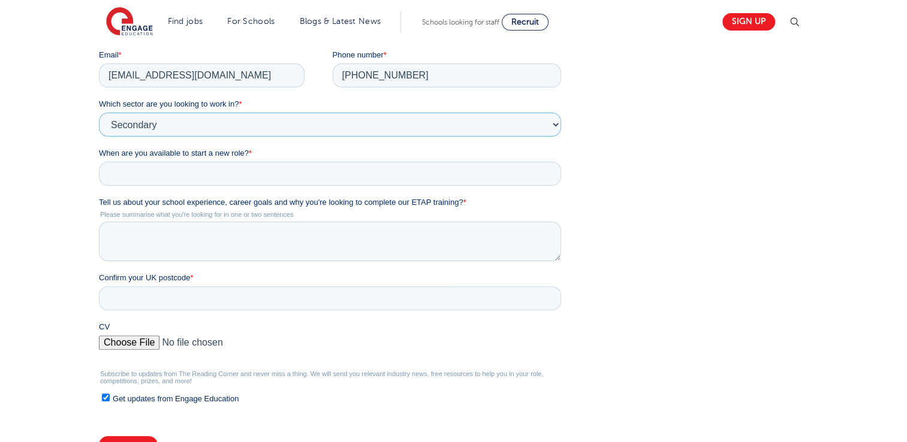
scroll to position [300, 0]
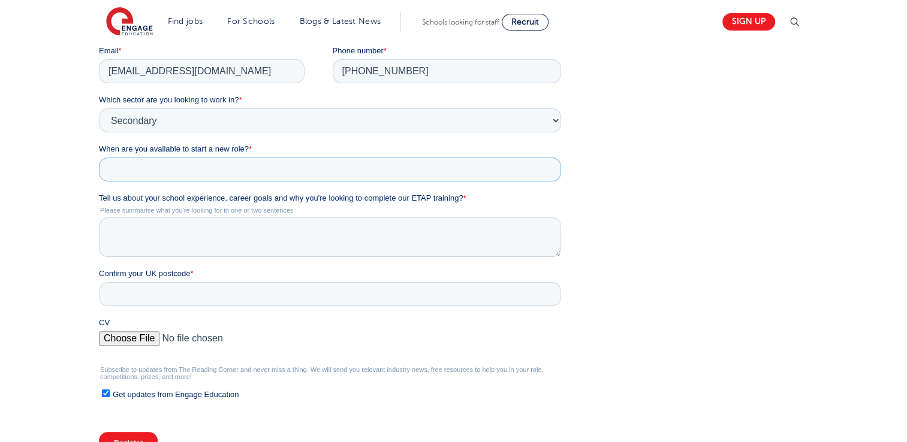
click at [249, 171] on input "When are you available to start a new role? *" at bounding box center [330, 170] width 462 height 24
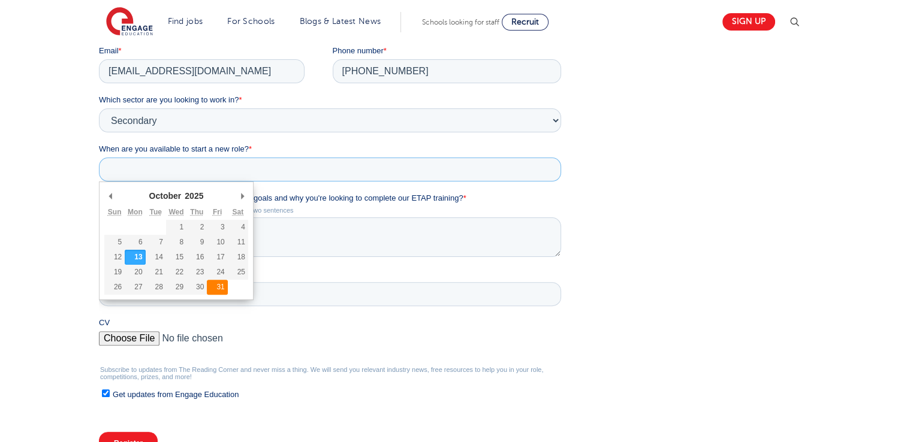
type div "[DATE]"
type input "[DATE]"
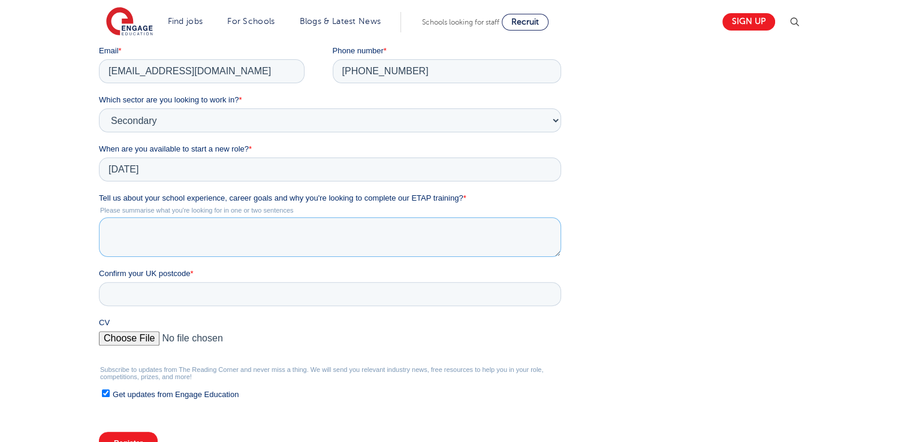
click at [259, 236] on textarea "Tell us about your school experience, career goals and why you're looking to co…" at bounding box center [330, 238] width 462 height 40
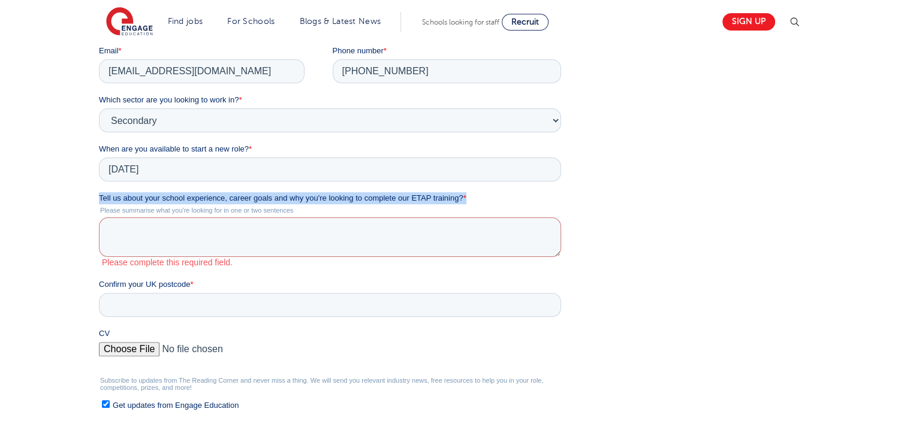
drag, startPoint x: 484, startPoint y: 201, endPoint x: 74, endPoint y: 194, distance: 410.0
click at [99, 194] on html "First name * [PERSON_NAME] Last name * Atsutse Email * [EMAIL_ADDRESS][DOMAIN_N…" at bounding box center [332, 241] width 467 height 491
copy label "Tell us about your school experience, career goals and why you're looking to co…"
